Goal: Information Seeking & Learning: Learn about a topic

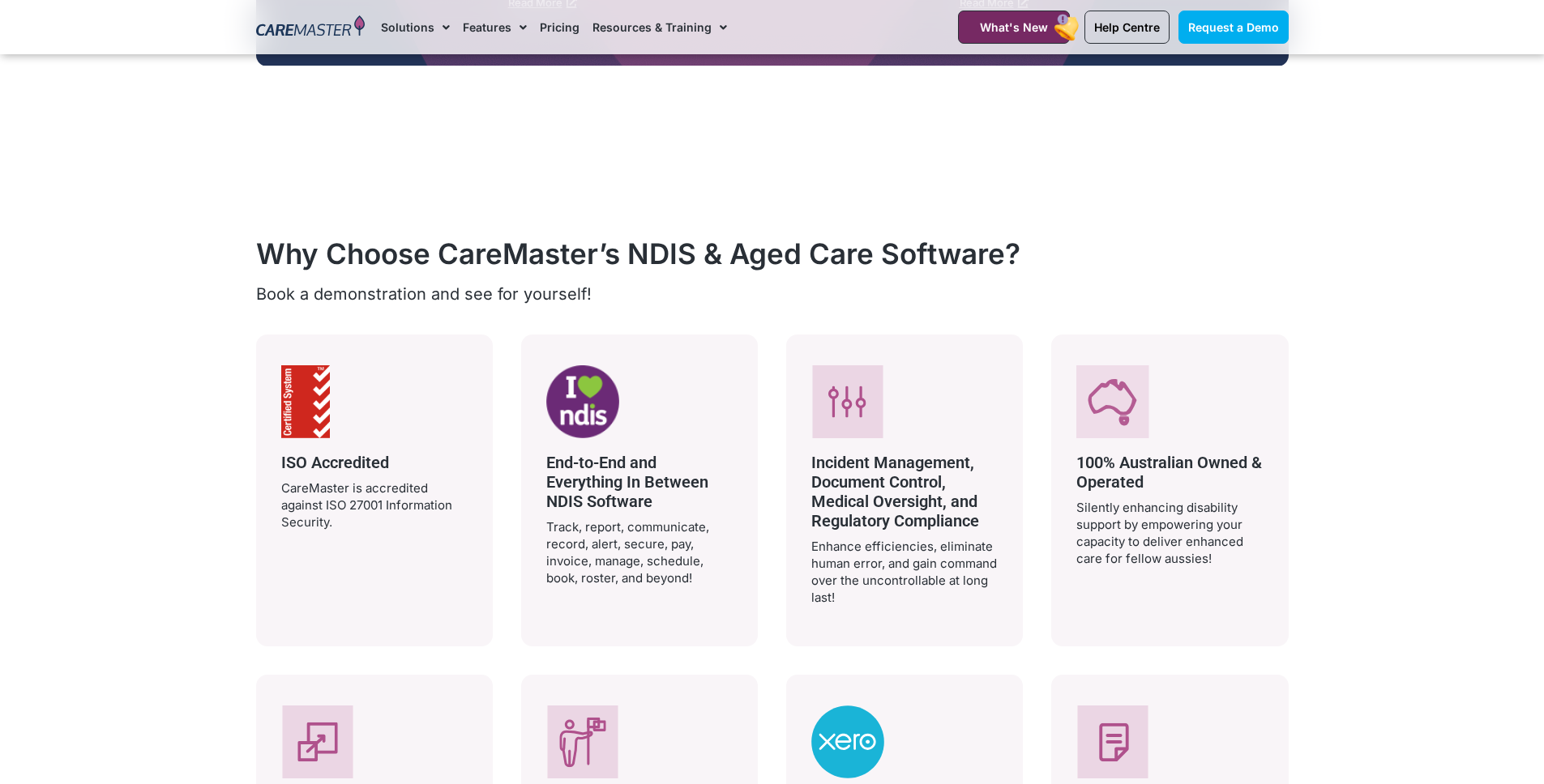
scroll to position [2792, 0]
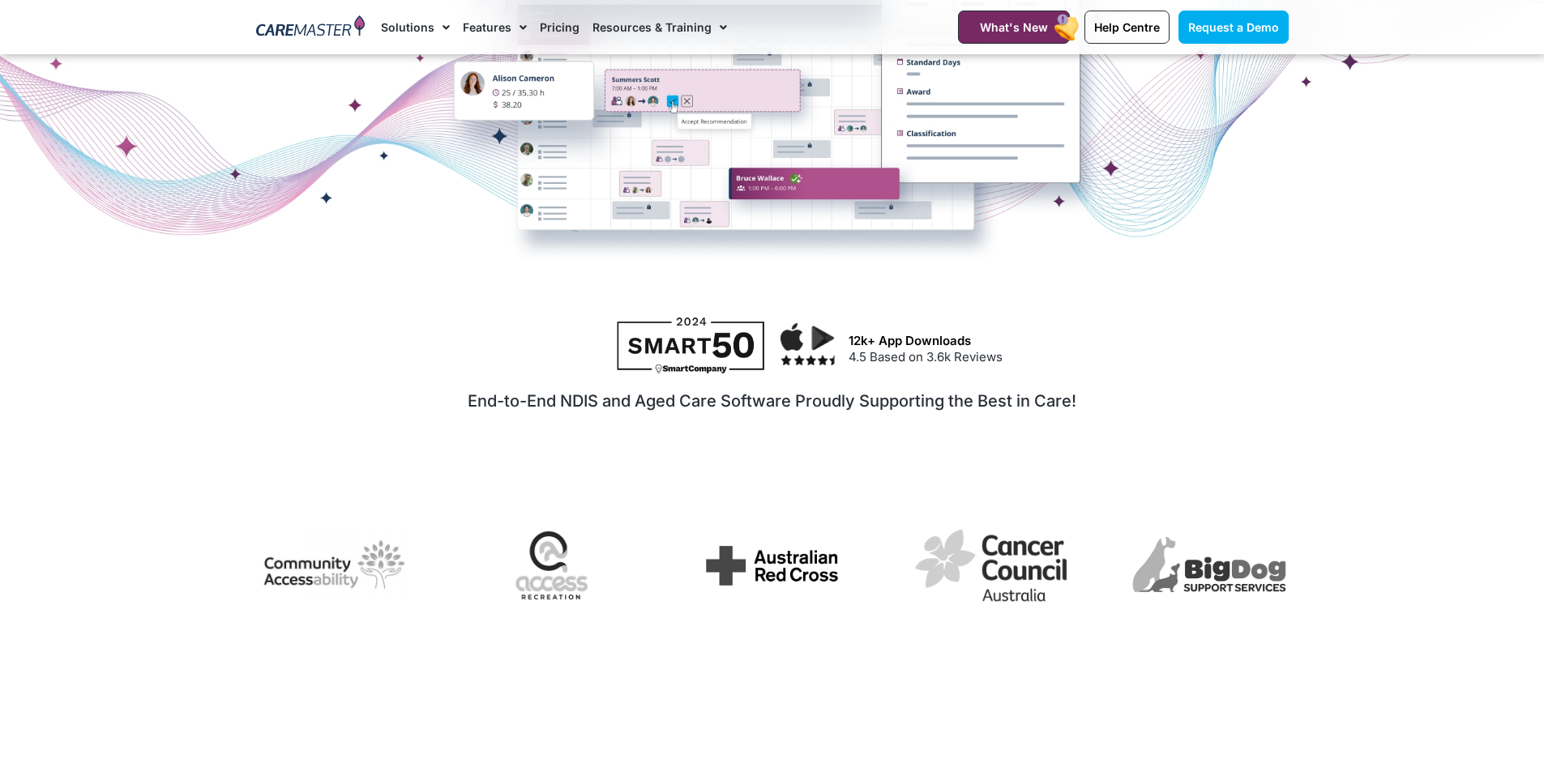
scroll to position [584, 0]
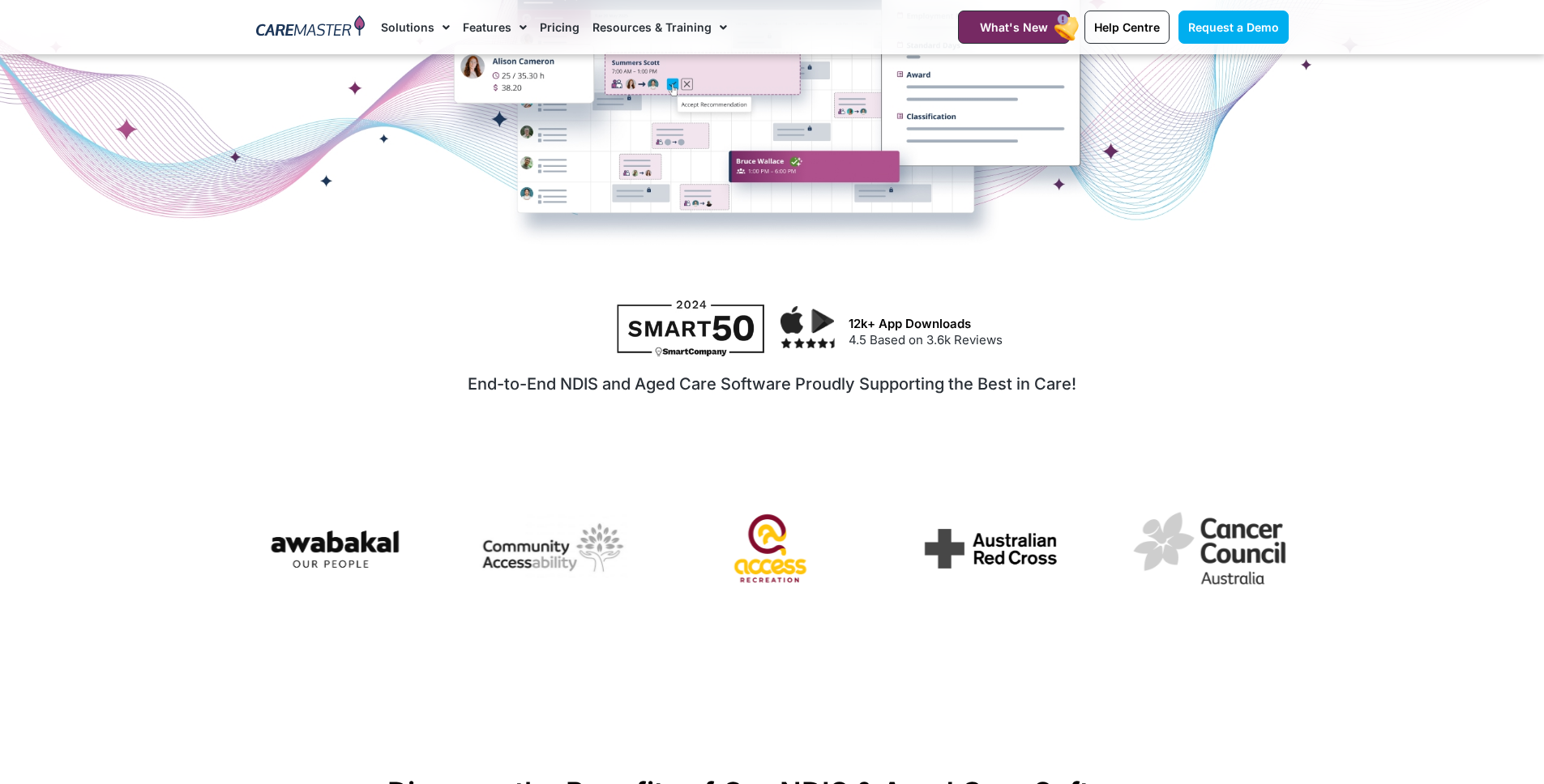
click at [752, 542] on img "7 / 7" at bounding box center [772, 549] width 158 height 119
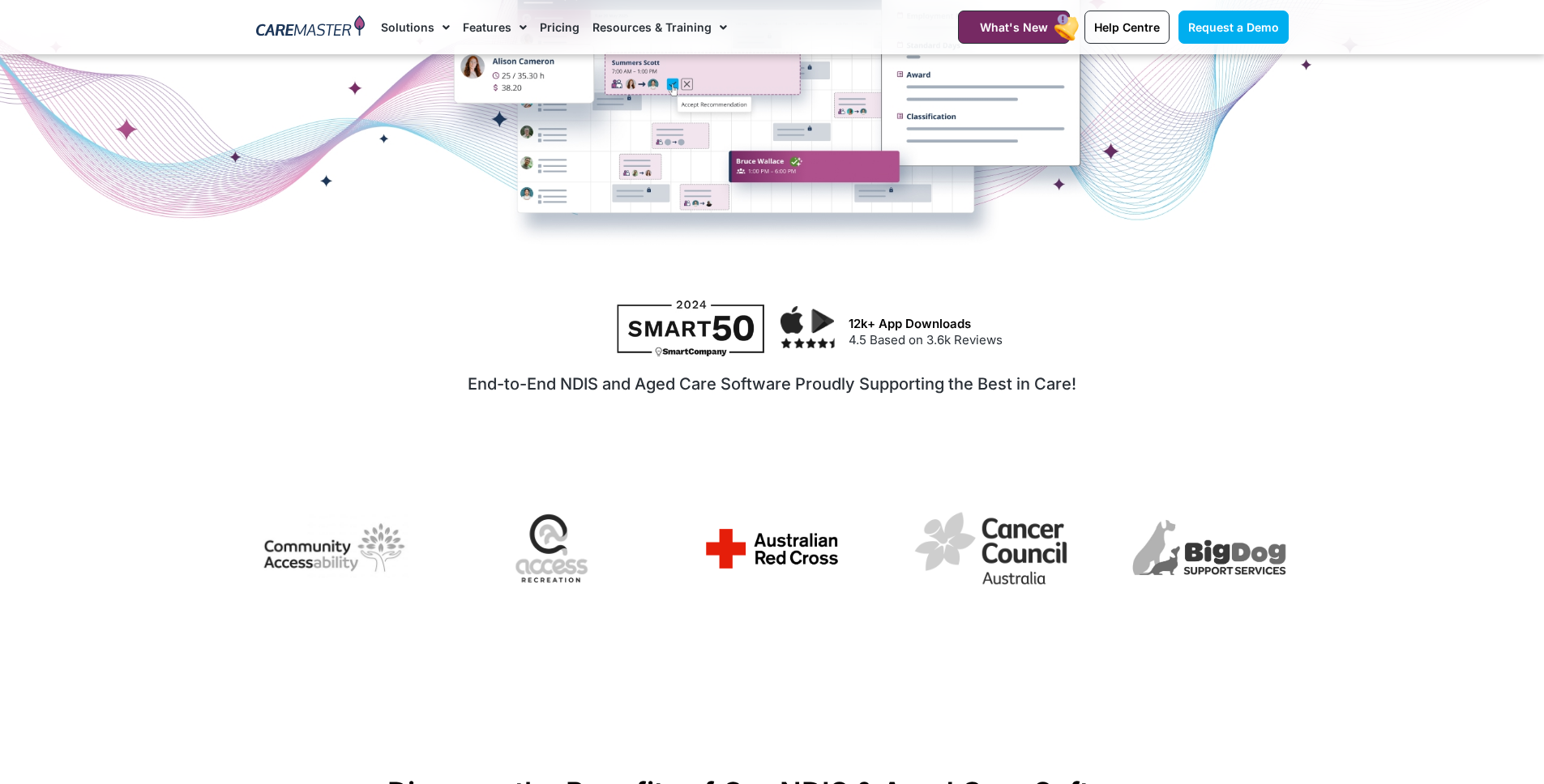
click at [760, 545] on img "1 / 7" at bounding box center [772, 549] width 158 height 66
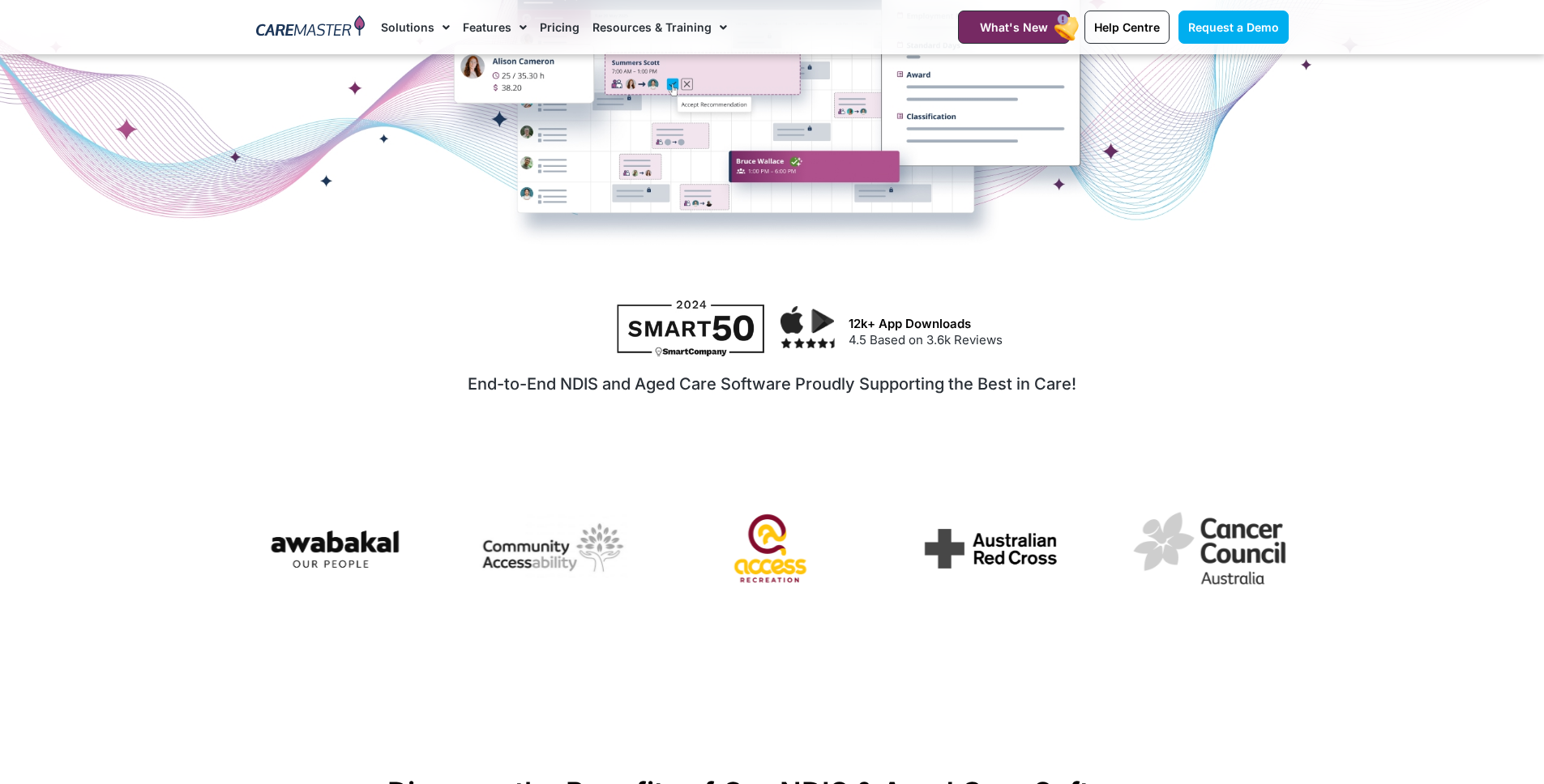
click at [760, 544] on img "7 / 7" at bounding box center [772, 549] width 158 height 119
click at [764, 572] on img "7 / 7" at bounding box center [772, 549] width 158 height 119
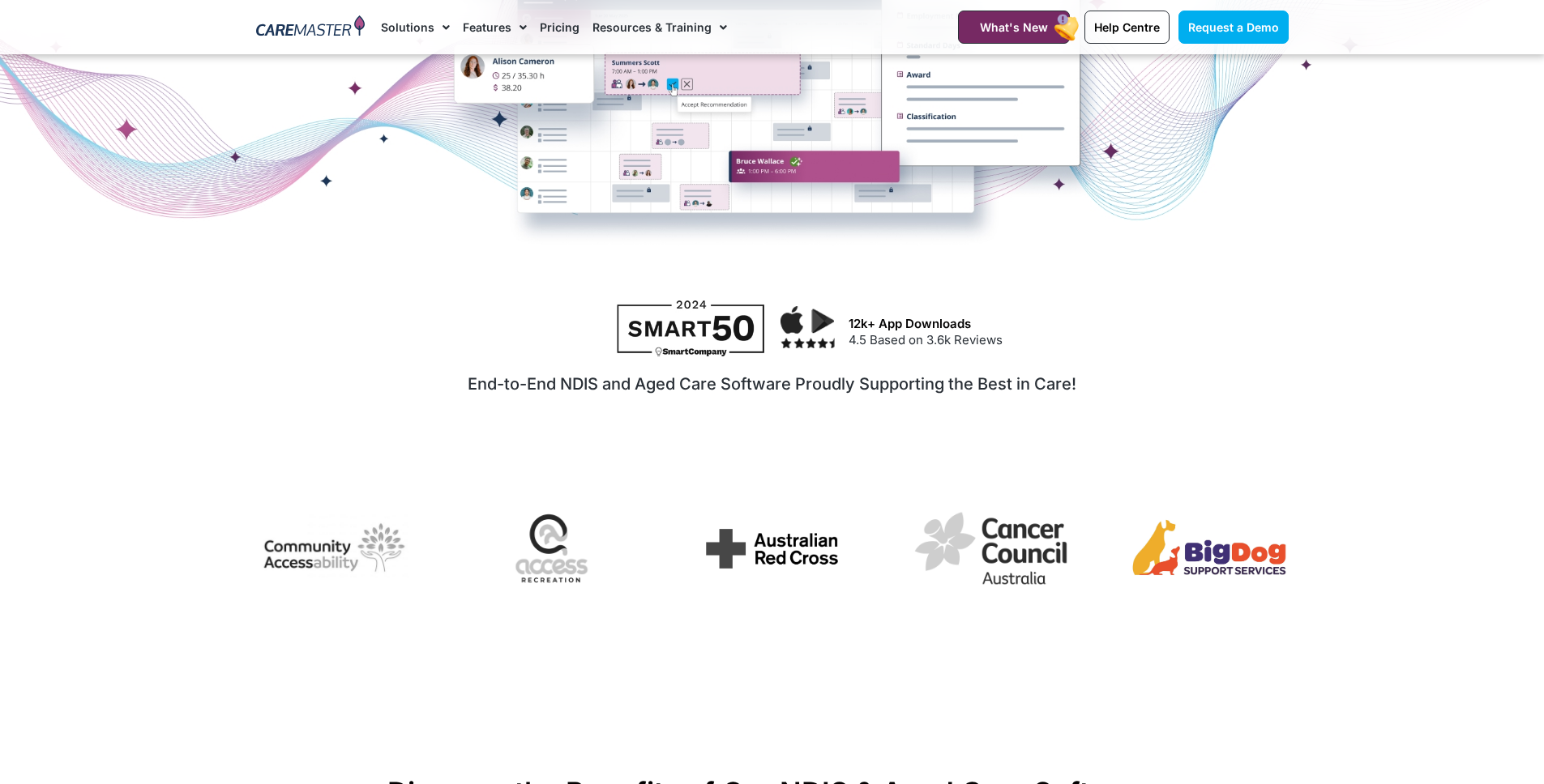
click at [1200, 555] on img "3 / 7" at bounding box center [1210, 549] width 158 height 61
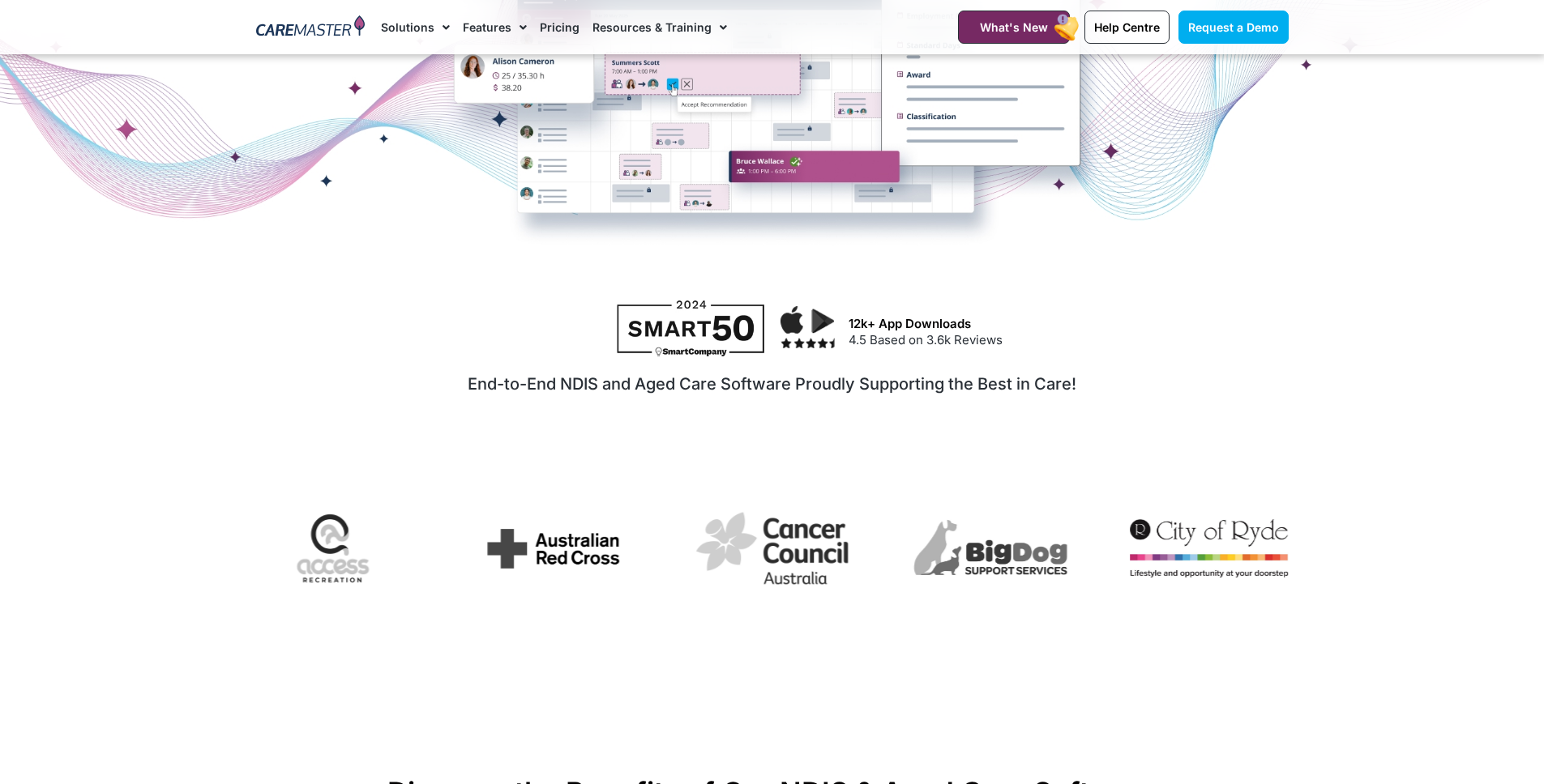
click at [1197, 556] on img "4 / 7" at bounding box center [1210, 548] width 158 height 58
click at [1192, 541] on img "4 / 7" at bounding box center [1210, 548] width 158 height 58
click at [1184, 530] on img "4 / 7" at bounding box center [1210, 548] width 158 height 58
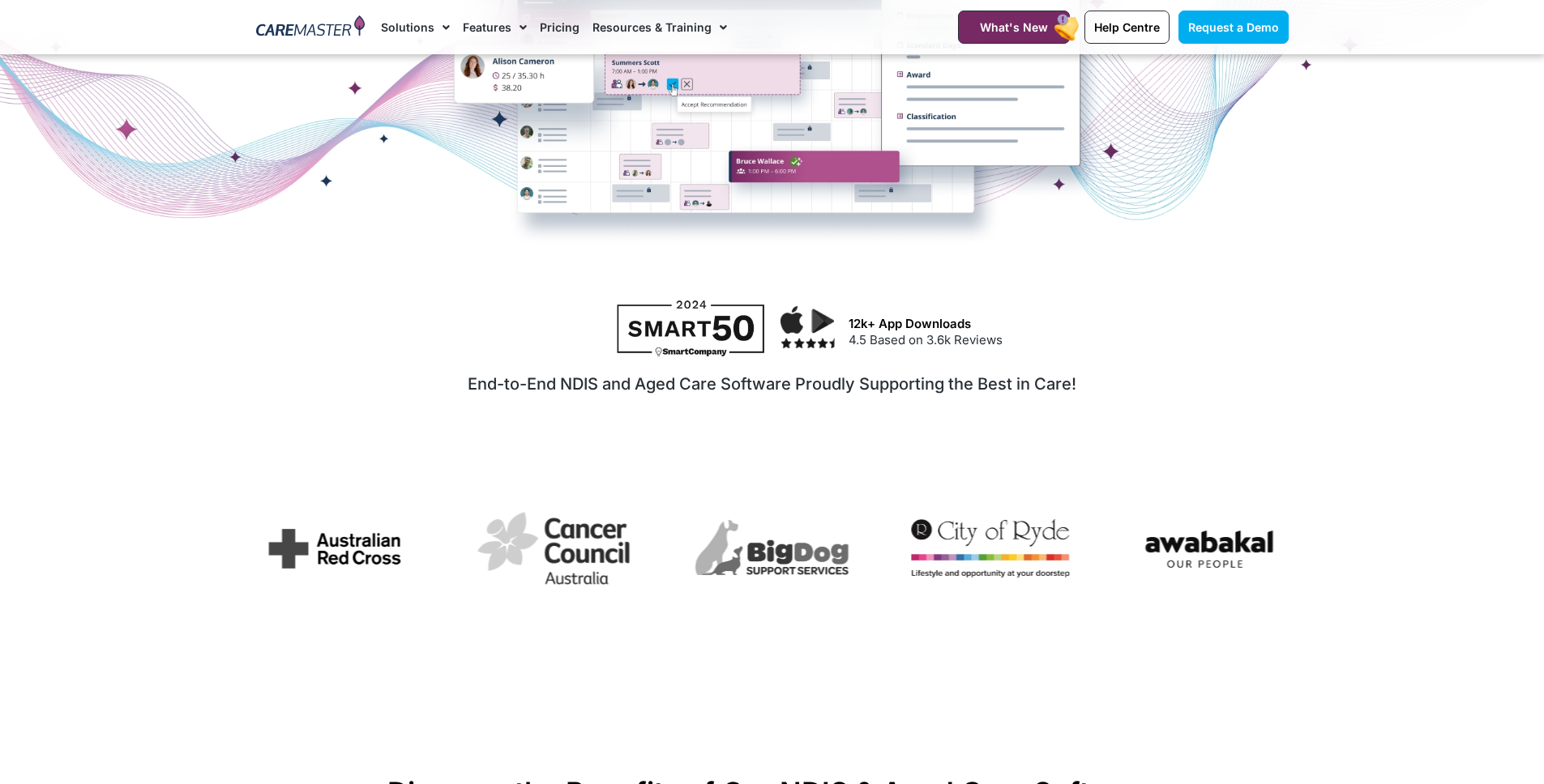
click at [1138, 529] on div "Image Carousel" at bounding box center [772, 550] width 1033 height 123
click at [1186, 543] on img "5 / 7" at bounding box center [1210, 549] width 158 height 68
click at [1185, 556] on img "5 / 7" at bounding box center [1210, 549] width 158 height 68
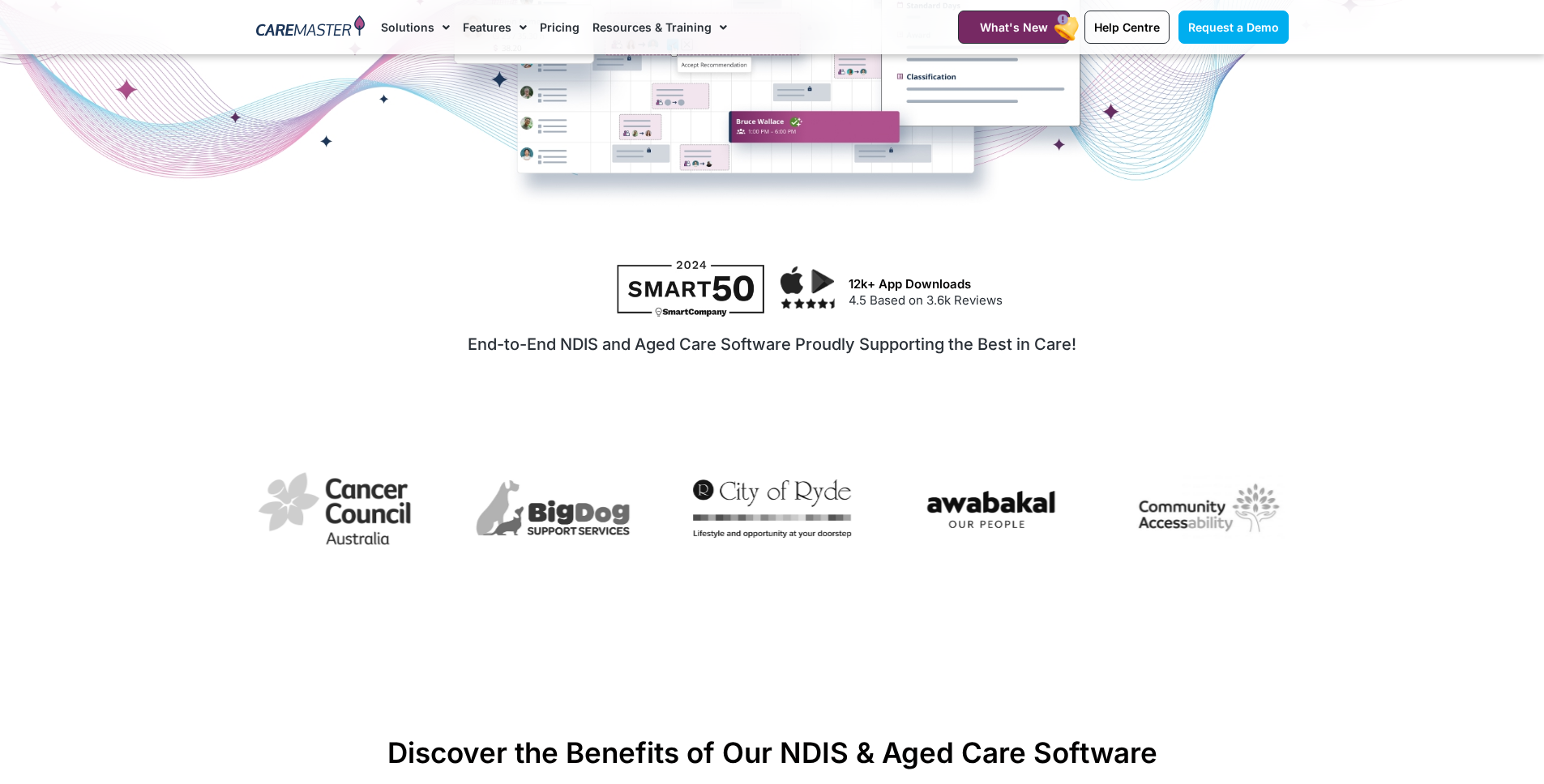
scroll to position [659, 0]
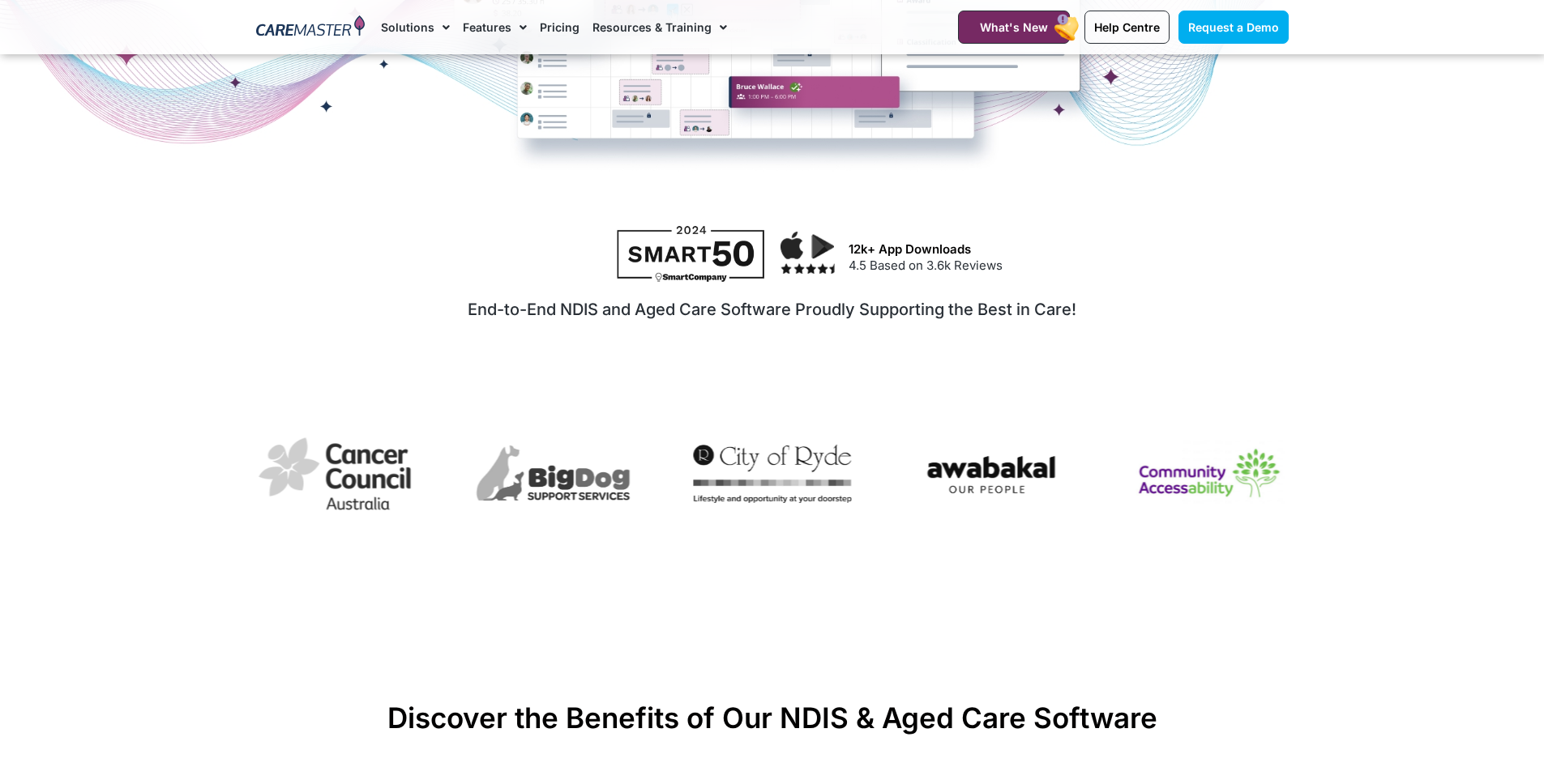
click at [1169, 482] on img "6 / 7" at bounding box center [1210, 474] width 158 height 82
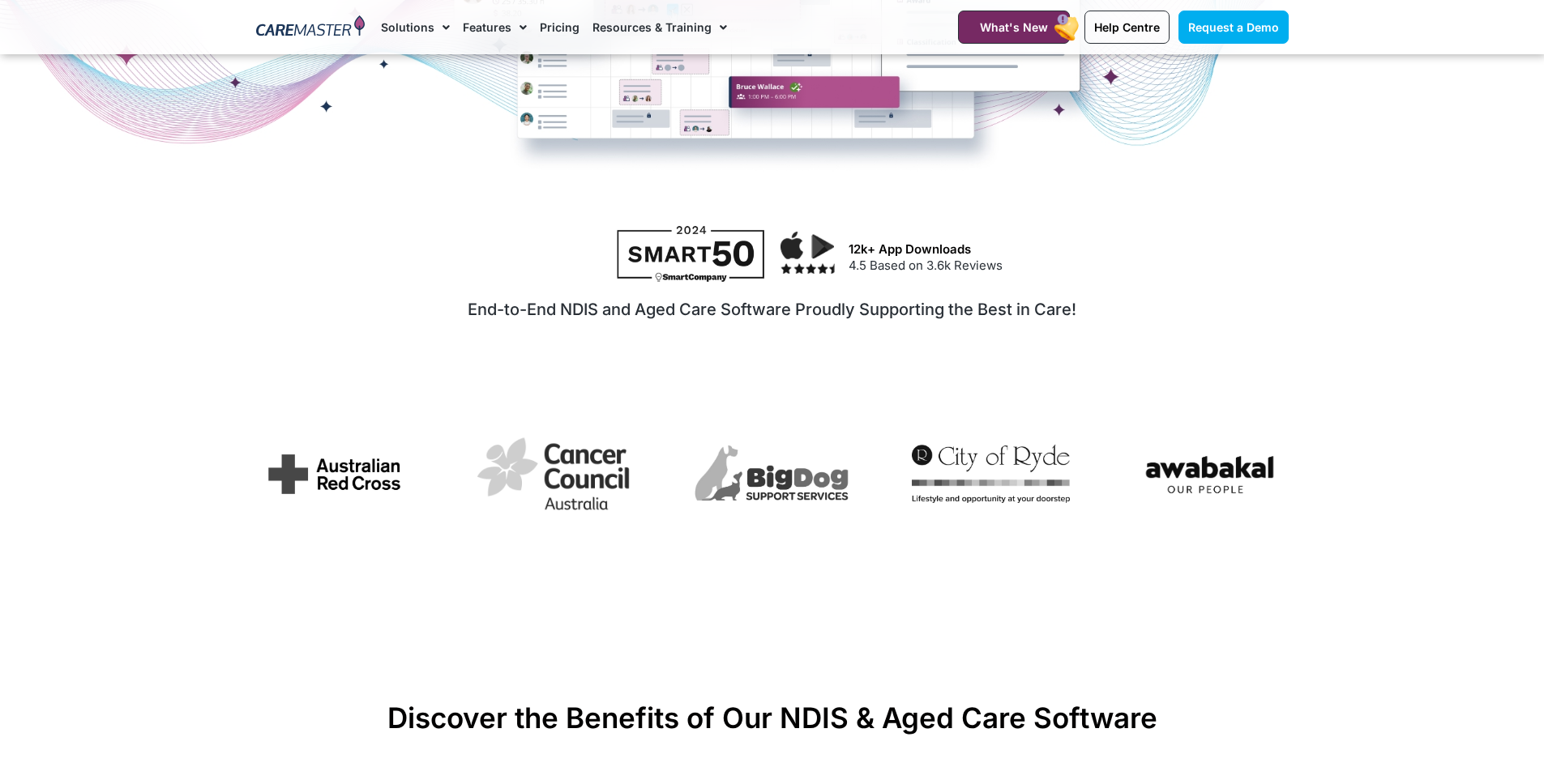
click at [1169, 482] on div "Image Carousel" at bounding box center [772, 476] width 1033 height 123
click at [1230, 481] on img "5 / 7" at bounding box center [1210, 474] width 158 height 68
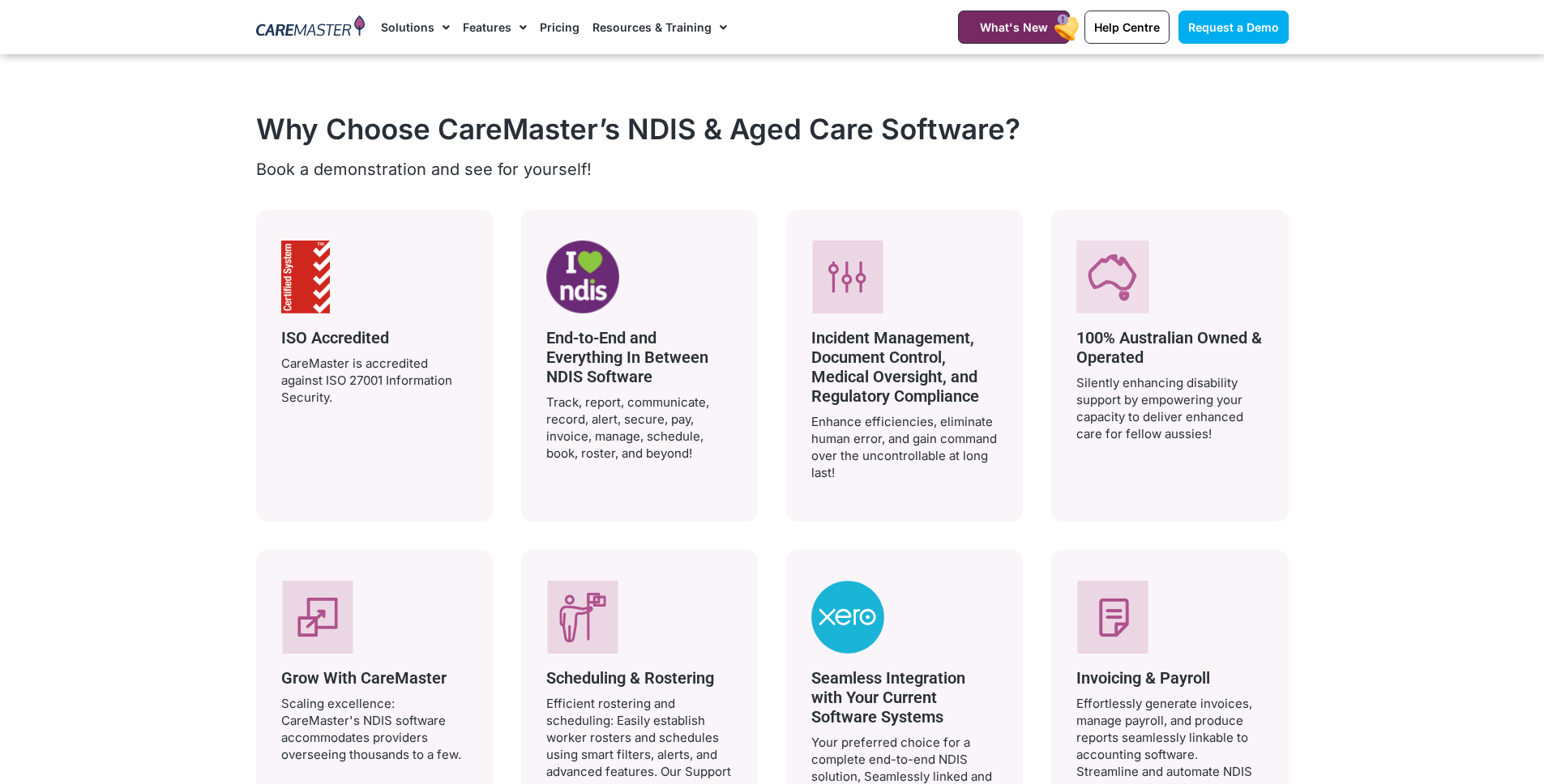
scroll to position [2940, 0]
click at [572, 304] on image at bounding box center [582, 277] width 73 height 73
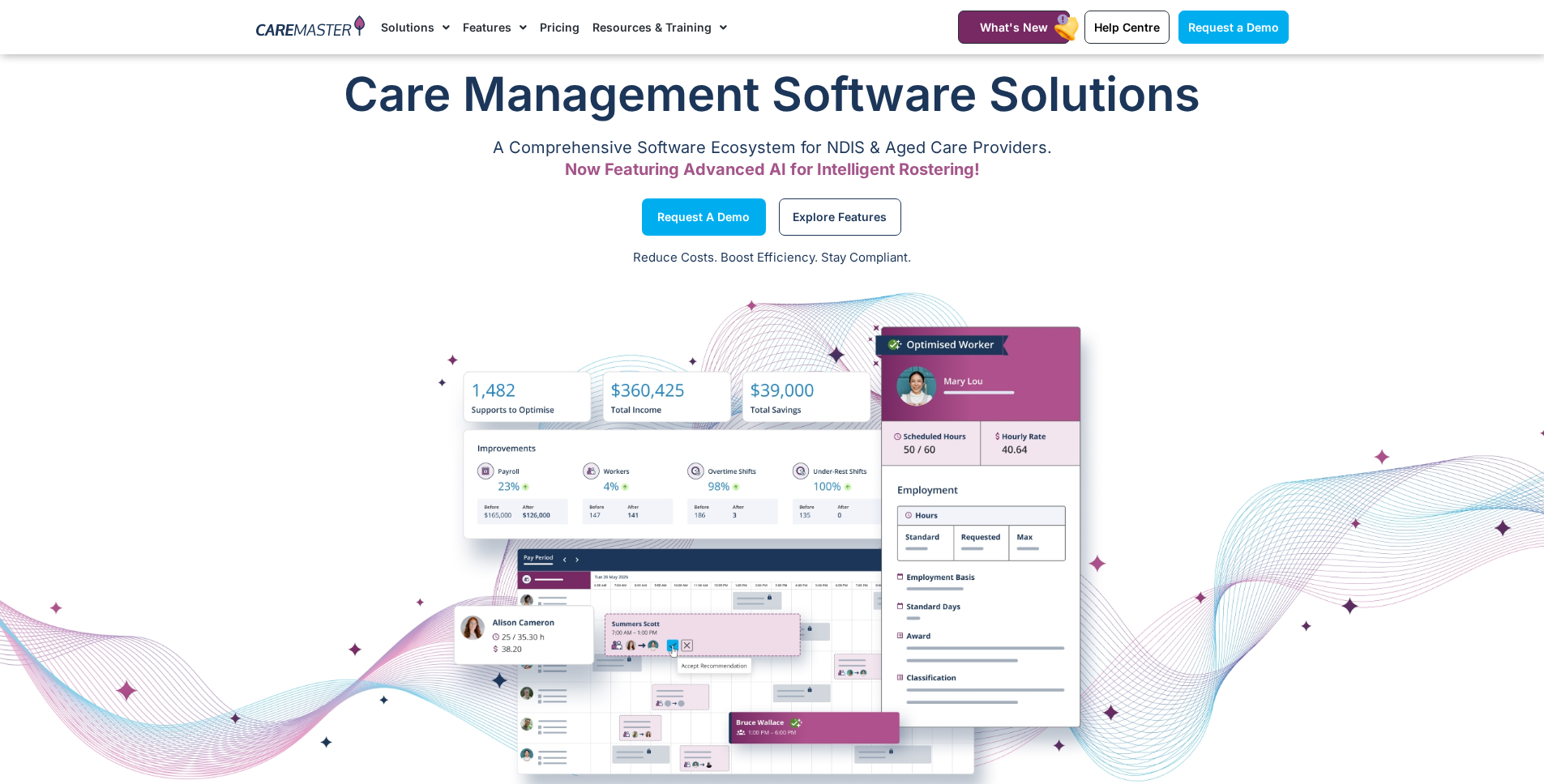
scroll to position [0, 0]
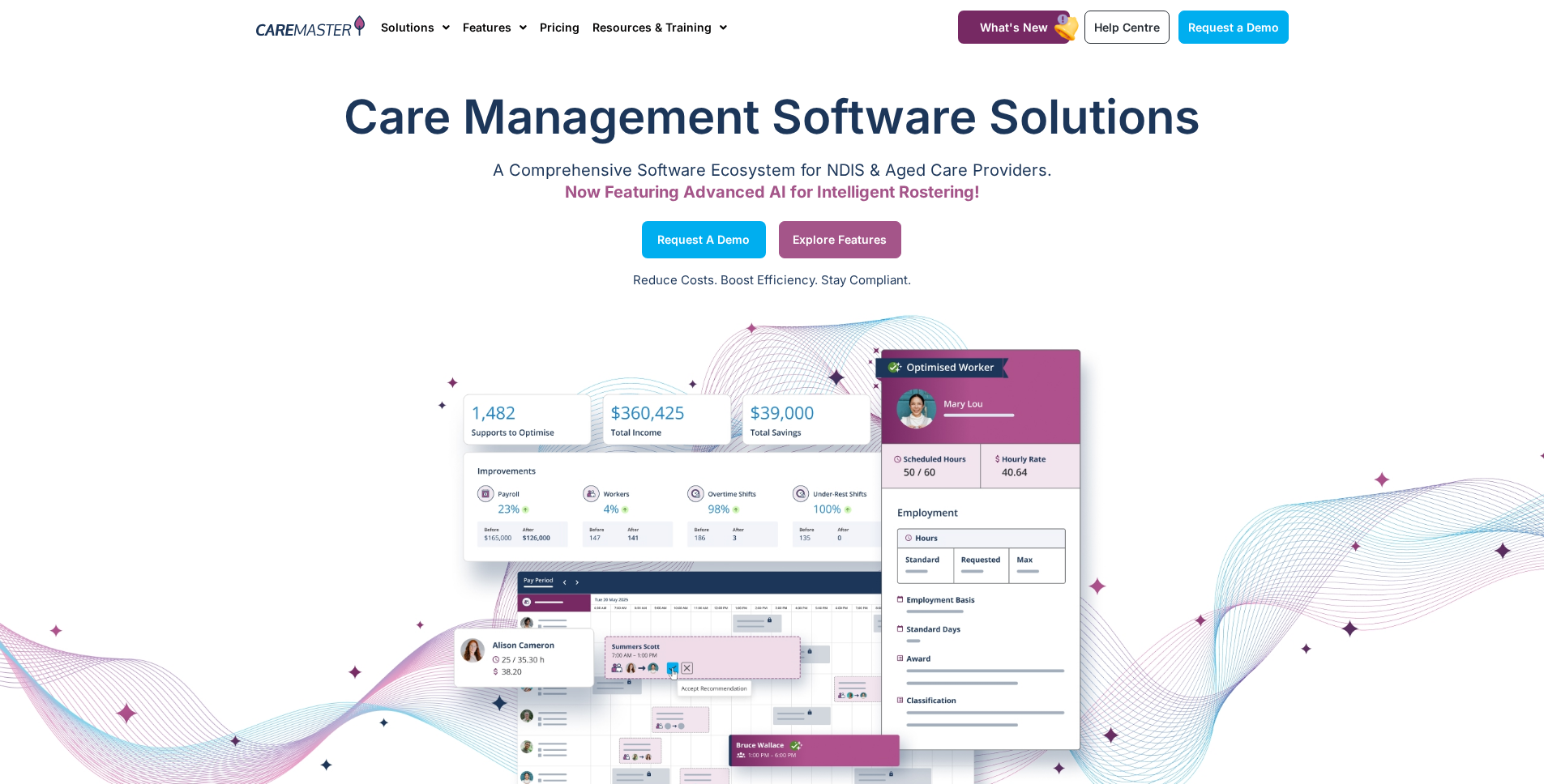
click at [855, 240] on span "Explore Features" at bounding box center [840, 239] width 94 height 8
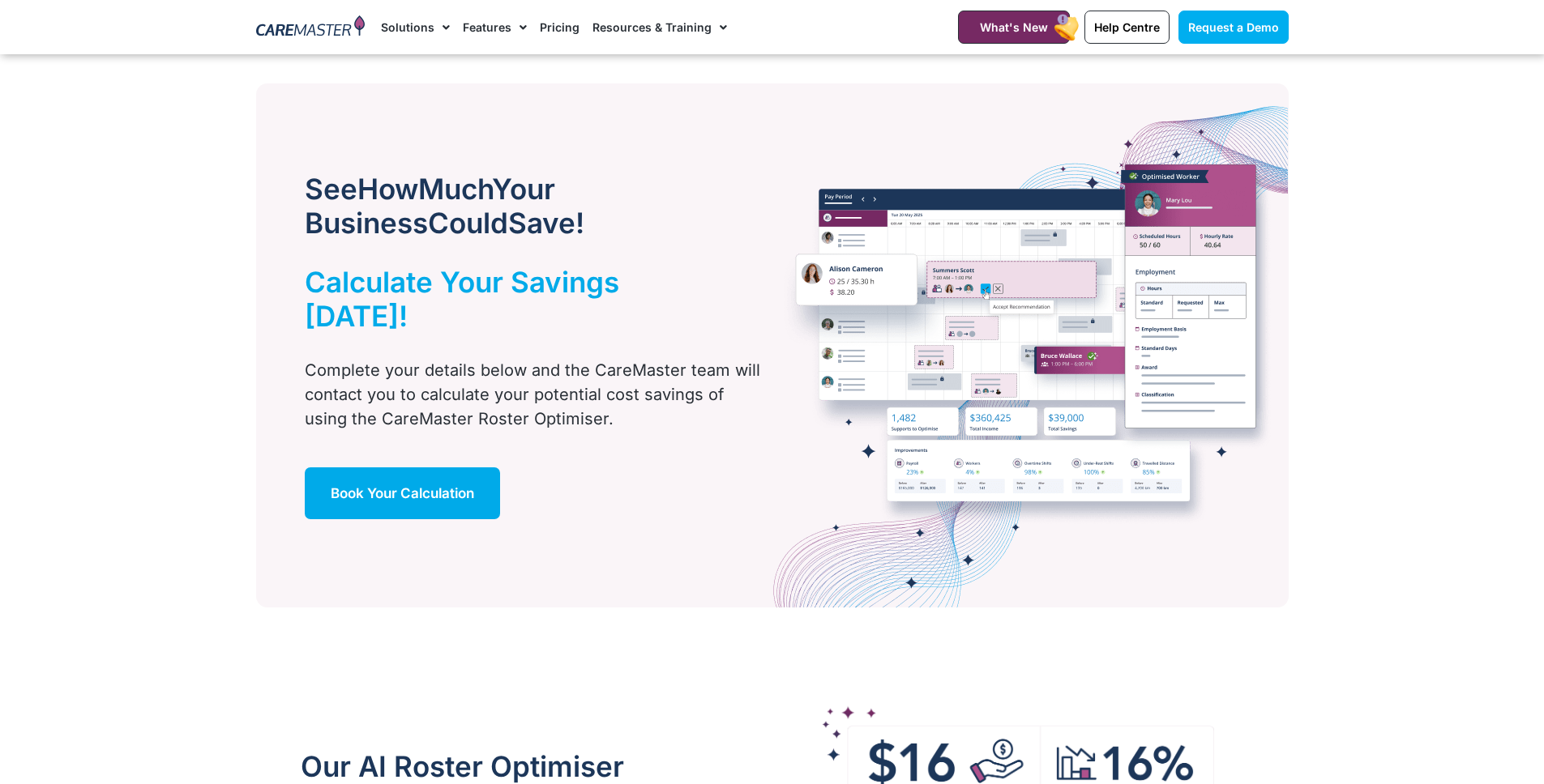
scroll to position [952, 0]
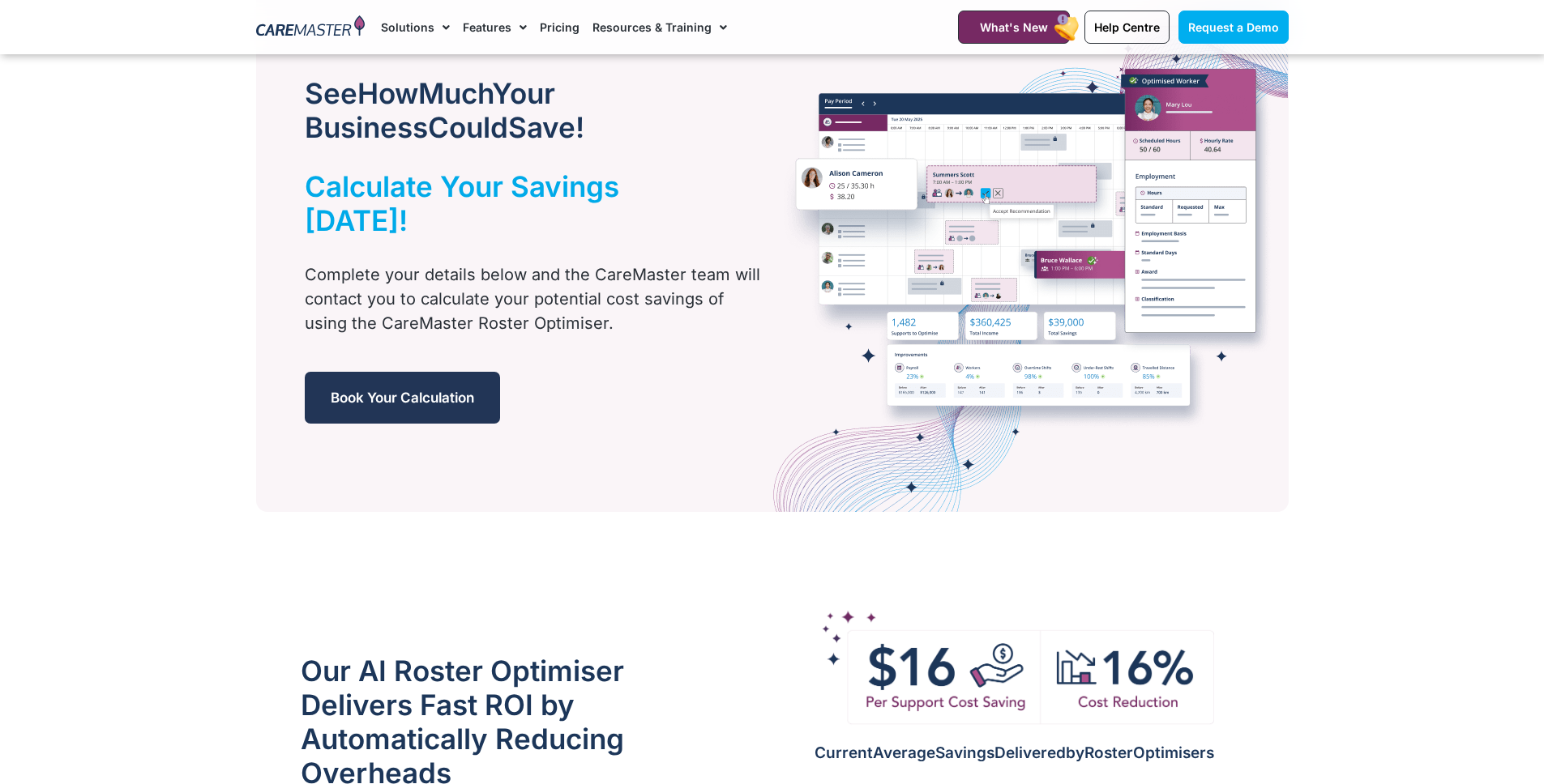
click at [458, 390] on span "Book Your Calculation" at bounding box center [402, 397] width 144 height 16
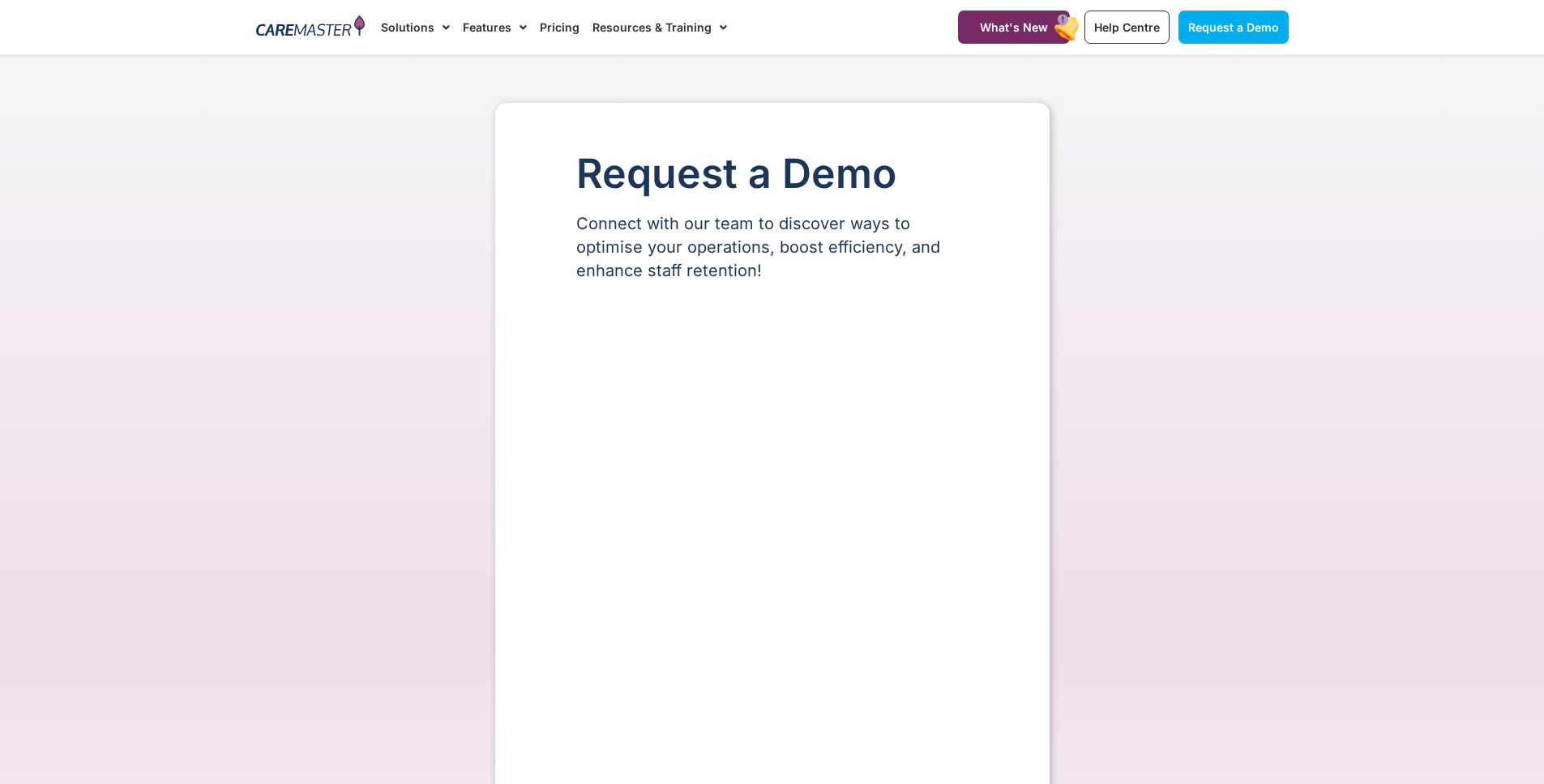
select select "**"
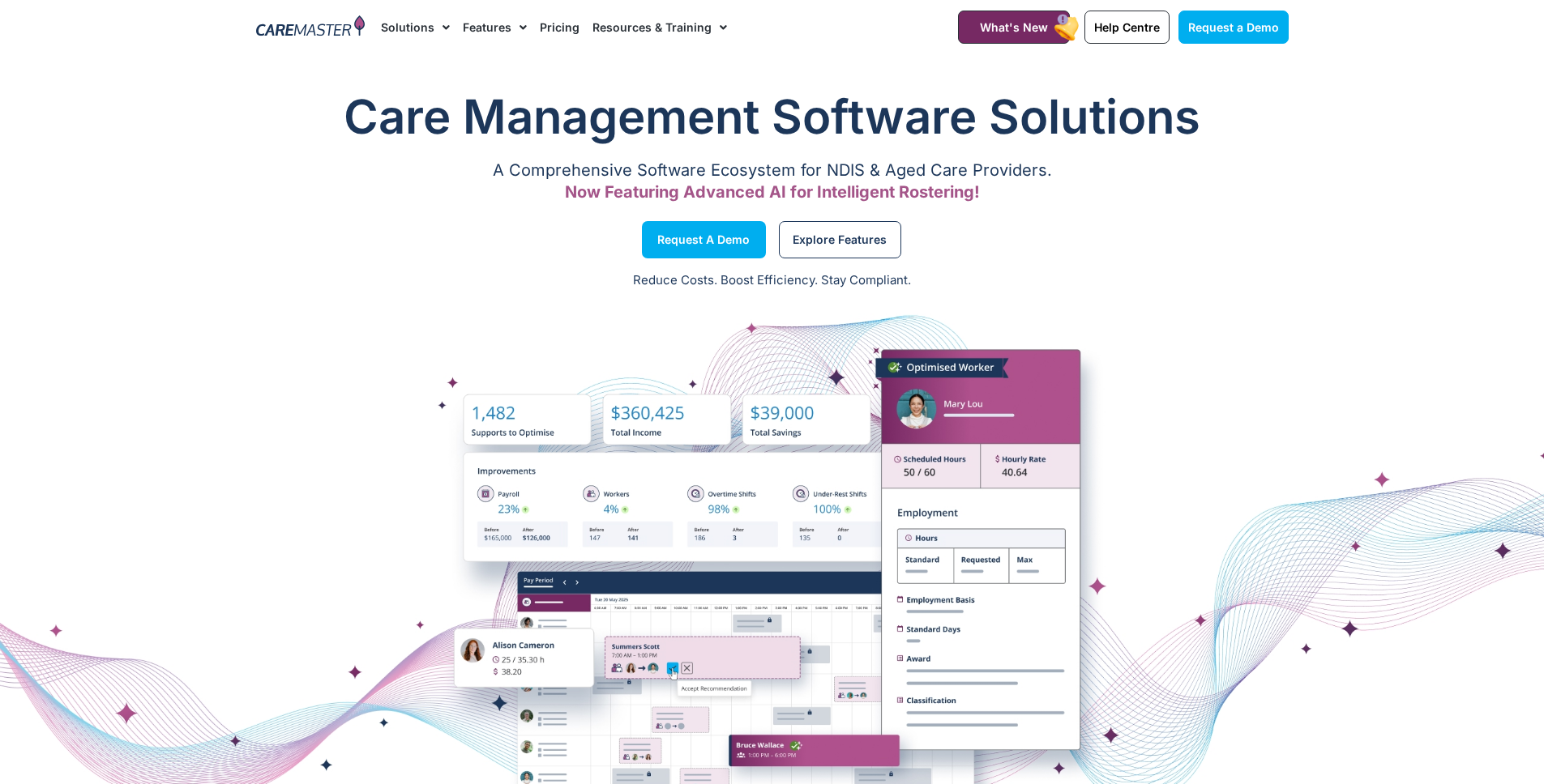
click at [586, 28] on li "Resources & Training Training & Onboarding NDIS Software News & Articles Help C…" at bounding box center [656, 27] width 141 height 55
click at [556, 29] on link "Pricing" at bounding box center [559, 27] width 39 height 55
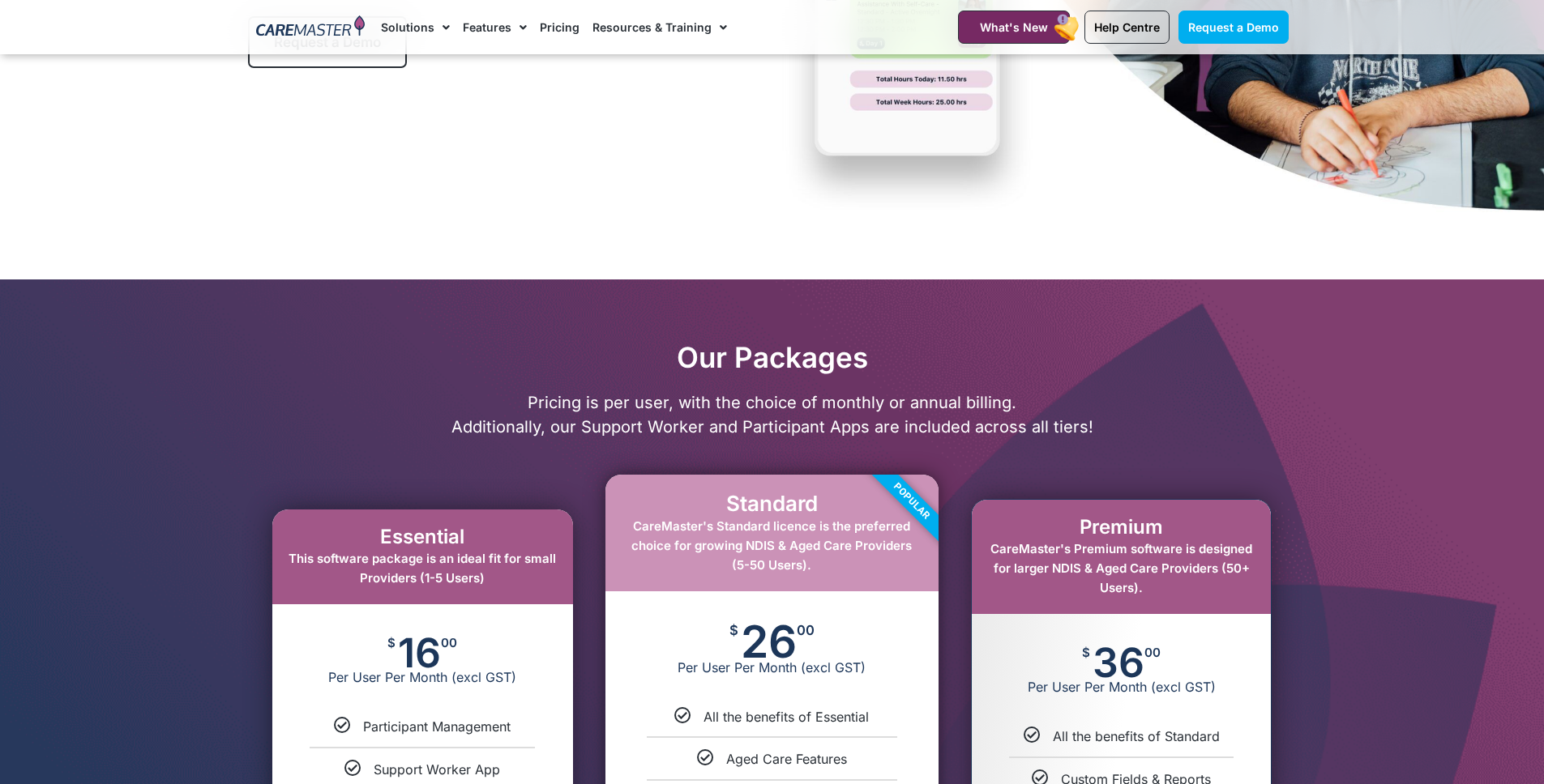
scroll to position [904, 0]
